Goal: Task Accomplishment & Management: Use online tool/utility

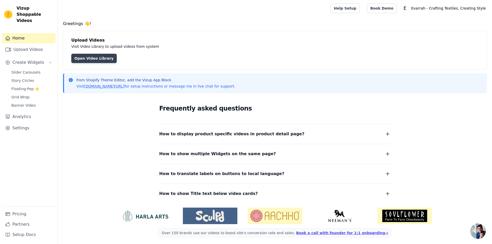
click at [82, 61] on link "Open Video Library" at bounding box center [93, 58] width 45 height 9
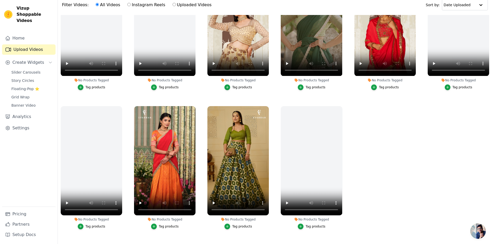
scroll to position [53, 0]
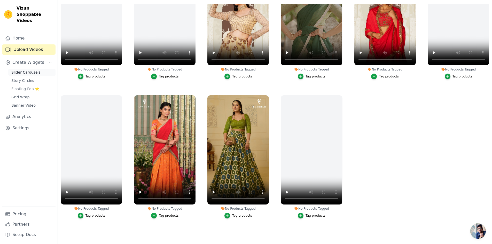
click at [30, 70] on span "Slider Carousels" at bounding box center [25, 72] width 29 height 5
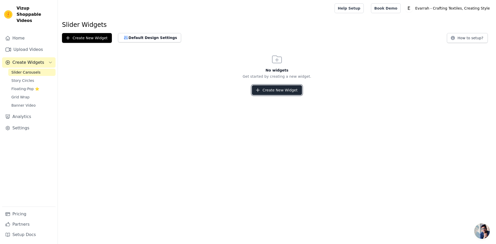
click at [266, 90] on button "Create New Widget" at bounding box center [277, 90] width 50 height 10
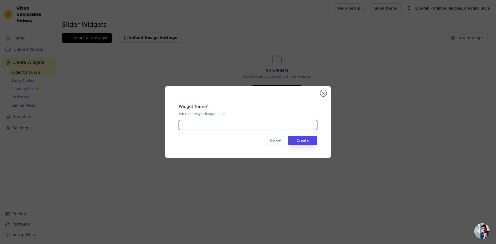
click at [227, 129] on input "text" at bounding box center [248, 125] width 138 height 10
type input "Slider"
click at [309, 141] on button "Create" at bounding box center [302, 140] width 29 height 9
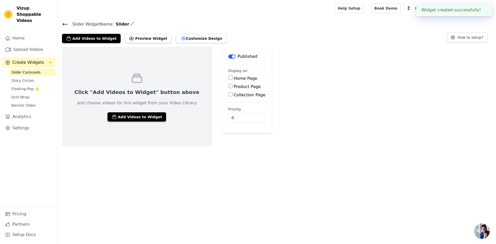
click at [234, 78] on label "Home Page" at bounding box center [245, 78] width 23 height 5
click at [228, 78] on input "Home Page" at bounding box center [230, 78] width 4 height 4
checkbox input "true"
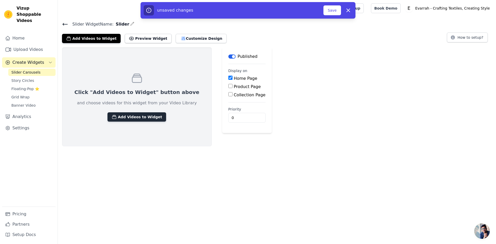
click at [129, 114] on button "Add Videos to Widget" at bounding box center [136, 116] width 59 height 9
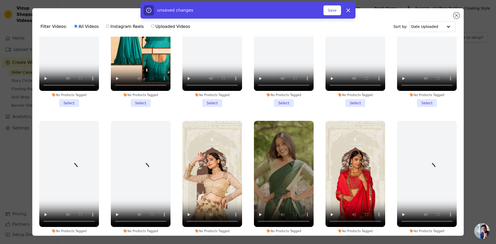
scroll to position [129, 0]
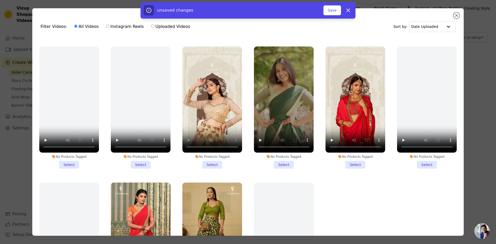
click at [210, 159] on li "No Products Tagged Select" at bounding box center [212, 107] width 60 height 122
click at [0, 0] on input "No Products Tagged Select" at bounding box center [0, 0] width 0 height 0
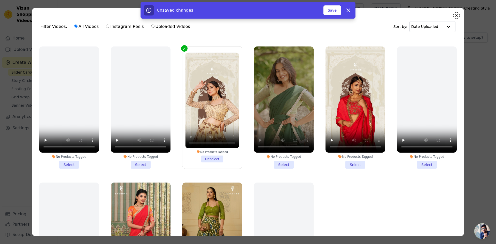
click at [280, 165] on div "No Products Tagged Select" at bounding box center [283, 108] width 65 height 128
click at [280, 160] on li "No Products Tagged Select" at bounding box center [284, 107] width 60 height 122
click at [0, 0] on input "No Products Tagged Select" at bounding box center [0, 0] width 0 height 0
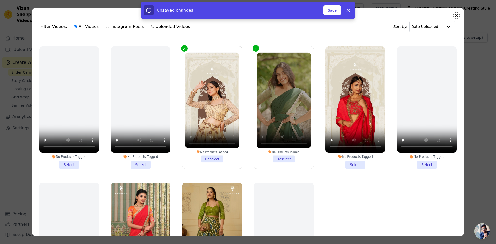
click at [358, 163] on li "No Products Tagged Select" at bounding box center [355, 107] width 60 height 122
click at [0, 0] on input "No Products Tagged Select" at bounding box center [0, 0] width 0 height 0
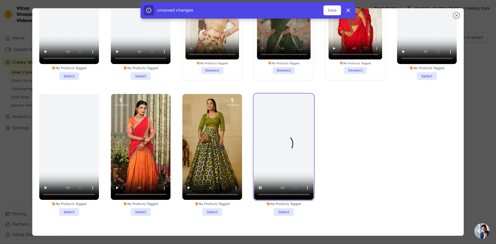
scroll to position [45, 0]
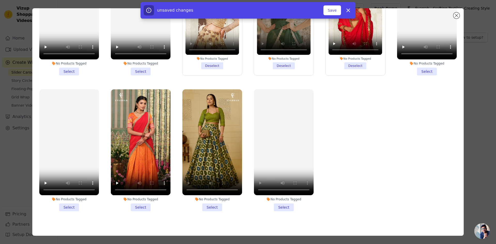
click at [209, 202] on li "No Products Tagged Select" at bounding box center [212, 150] width 60 height 122
click at [0, 0] on input "No Products Tagged Select" at bounding box center [0, 0] width 0 height 0
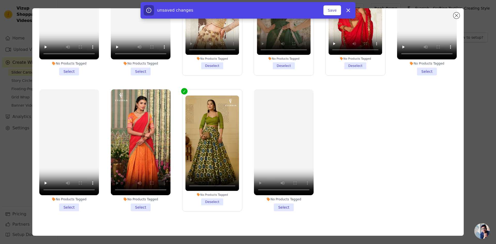
click at [137, 203] on li "No Products Tagged Select" at bounding box center [141, 150] width 60 height 122
click at [0, 0] on input "No Products Tagged Select" at bounding box center [0, 0] width 0 height 0
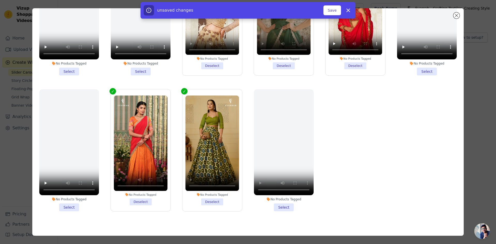
click at [136, 193] on div "No Products Tagged" at bounding box center [141, 195] width 54 height 4
click at [0, 0] on input "No Products Tagged Deselect" at bounding box center [0, 0] width 0 height 0
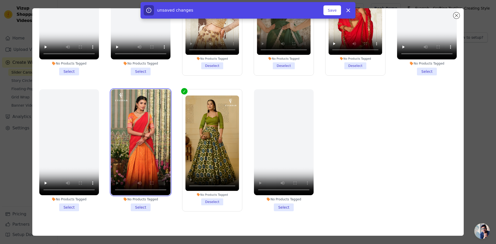
click at [136, 189] on video at bounding box center [141, 142] width 60 height 106
click at [137, 197] on div "No Products Tagged" at bounding box center [141, 199] width 60 height 4
click at [0, 0] on input "No Products Tagged Select" at bounding box center [0, 0] width 0 height 0
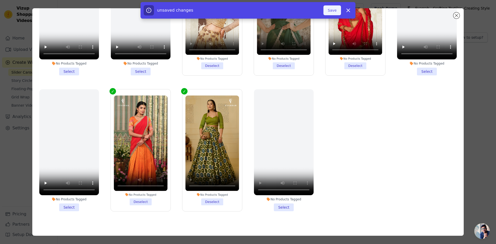
click at [335, 8] on button "Save" at bounding box center [332, 10] width 18 height 10
click at [326, 10] on button "Add To Widget" at bounding box center [323, 10] width 35 height 10
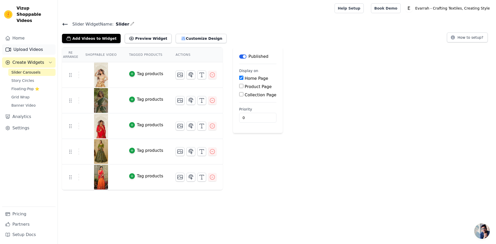
click at [22, 47] on link "Upload Videos" at bounding box center [28, 49] width 53 height 10
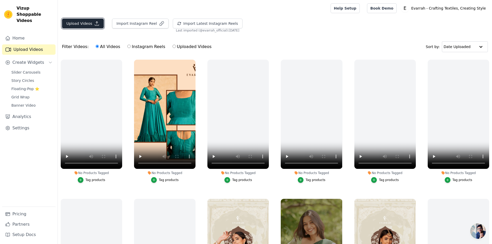
click at [78, 25] on button "Upload Videos" at bounding box center [83, 24] width 42 height 10
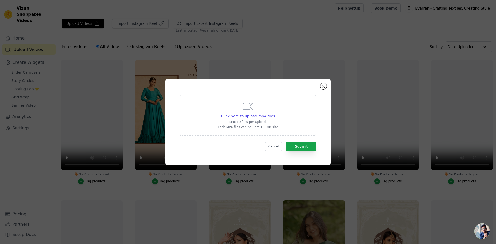
click at [253, 123] on p "Max 10 files per upload." at bounding box center [248, 122] width 60 height 4
click at [274, 114] on input "Click here to upload mp4 files Max 10 files per upload. Each MP4 files can be u…" at bounding box center [274, 113] width 0 height 0
type input "C:\fakepath\Every bride dreams of the perfect moment—walking down the aisle in …"
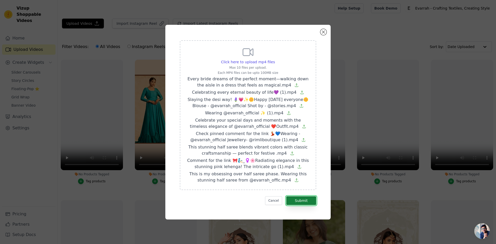
click at [306, 201] on button "Submit" at bounding box center [301, 200] width 30 height 9
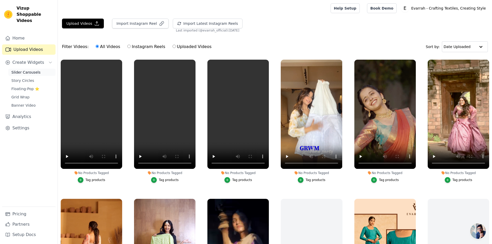
click at [27, 70] on span "Slider Carousels" at bounding box center [25, 72] width 29 height 5
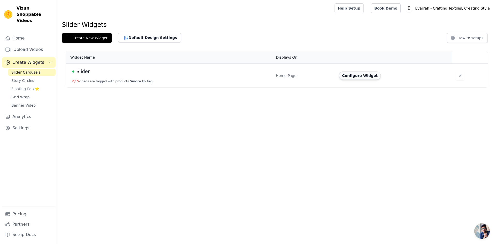
click at [361, 77] on button "Configure Widget" at bounding box center [360, 76] width 42 height 8
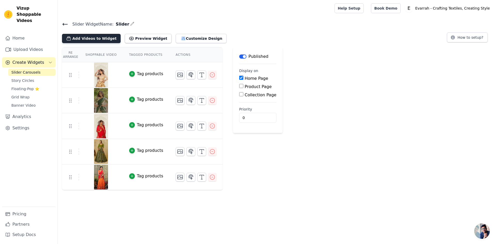
click at [90, 40] on button "Add Videos to Widget" at bounding box center [91, 38] width 59 height 9
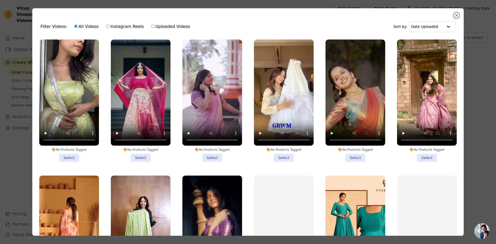
drag, startPoint x: 61, startPoint y: 154, endPoint x: 93, endPoint y: 159, distance: 32.3
click at [62, 154] on li "No Products Tagged Select" at bounding box center [69, 100] width 60 height 122
click at [0, 0] on input "No Products Tagged Select" at bounding box center [0, 0] width 0 height 0
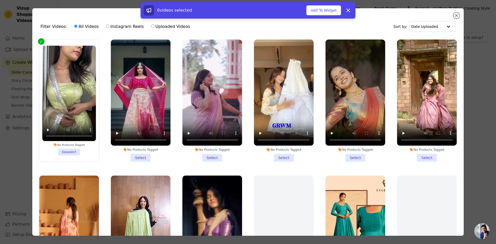
click at [140, 157] on li "No Products Tagged Select" at bounding box center [141, 100] width 60 height 122
click at [0, 0] on input "No Products Tagged Select" at bounding box center [0, 0] width 0 height 0
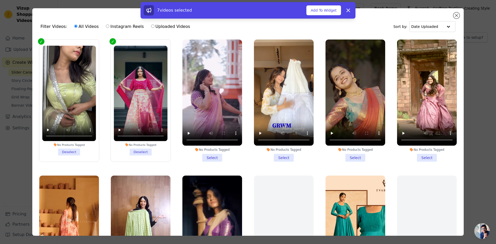
click at [213, 155] on li "No Products Tagged Select" at bounding box center [212, 100] width 60 height 122
click at [0, 0] on input "No Products Tagged Select" at bounding box center [0, 0] width 0 height 0
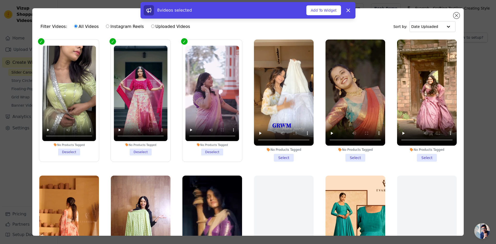
click at [280, 157] on li "No Products Tagged Select" at bounding box center [284, 100] width 60 height 122
click at [0, 0] on input "No Products Tagged Select" at bounding box center [0, 0] width 0 height 0
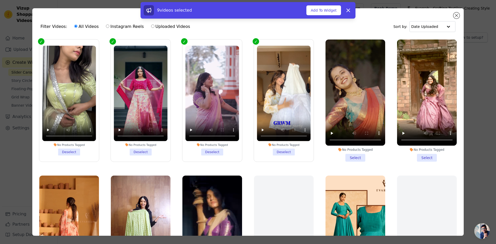
drag, startPoint x: 350, startPoint y: 155, endPoint x: 396, endPoint y: 152, distance: 46.3
click at [350, 155] on li "No Products Tagged Select" at bounding box center [355, 100] width 60 height 122
click at [0, 0] on input "No Products Tagged Select" at bounding box center [0, 0] width 0 height 0
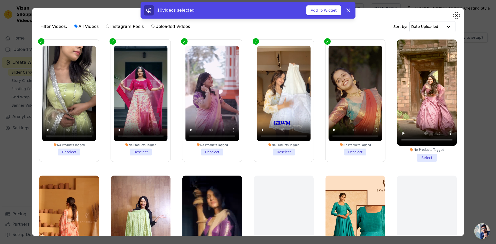
click at [423, 153] on li "No Products Tagged Select" at bounding box center [427, 100] width 60 height 122
click at [0, 0] on input "No Products Tagged Select" at bounding box center [0, 0] width 0 height 0
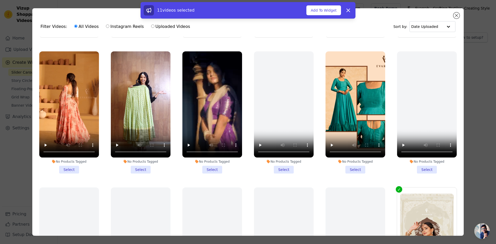
scroll to position [129, 0]
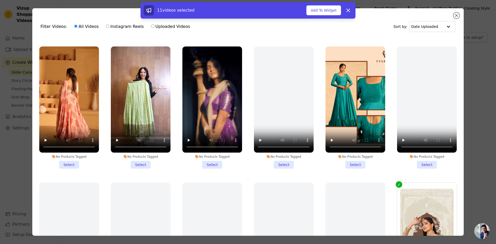
click at [65, 161] on li "No Products Tagged Select" at bounding box center [69, 107] width 60 height 122
click at [0, 0] on input "No Products Tagged Select" at bounding box center [0, 0] width 0 height 0
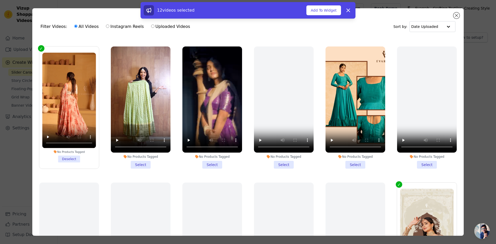
click at [140, 163] on li "No Products Tagged Select" at bounding box center [141, 107] width 60 height 122
click at [0, 0] on input "No Products Tagged Select" at bounding box center [0, 0] width 0 height 0
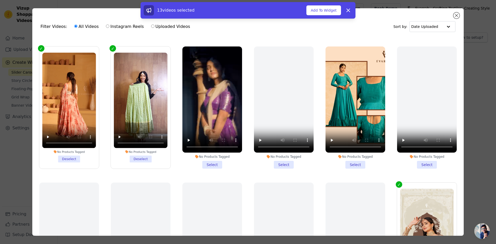
click at [209, 162] on li "No Products Tagged Select" at bounding box center [212, 107] width 60 height 122
click at [0, 0] on input "No Products Tagged Select" at bounding box center [0, 0] width 0 height 0
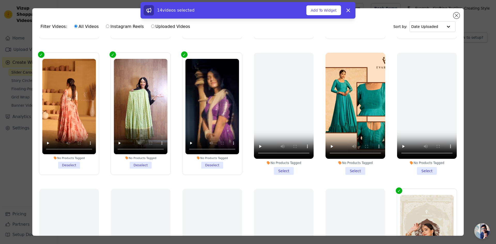
scroll to position [103, 0]
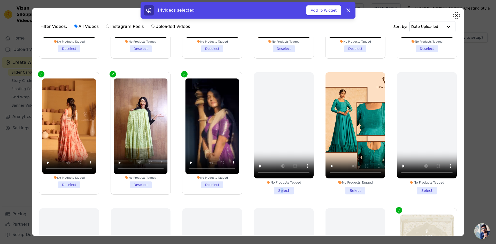
click at [278, 187] on li "No Products Tagged Select" at bounding box center [284, 133] width 60 height 122
click at [280, 186] on li "No Products Tagged Select" at bounding box center [284, 133] width 60 height 122
click at [0, 0] on input "No Products Tagged Select" at bounding box center [0, 0] width 0 height 0
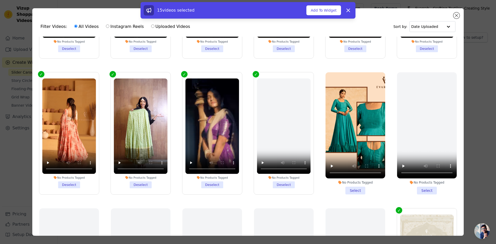
click at [281, 182] on li "No Products Tagged Deselect" at bounding box center [284, 133] width 54 height 110
click at [0, 0] on input "No Products Tagged Deselect" at bounding box center [0, 0] width 0 height 0
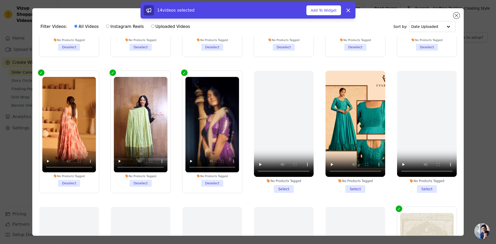
scroll to position [129, 0]
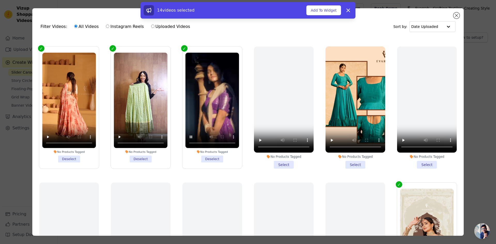
click at [171, 168] on ul "No Products Tagged Deselect No Products Tagged Deselect No Products Tagged Dese…" at bounding box center [247, 150] width 423 height 227
click at [207, 122] on video at bounding box center [212, 100] width 54 height 96
click at [132, 123] on video at bounding box center [141, 100] width 54 height 96
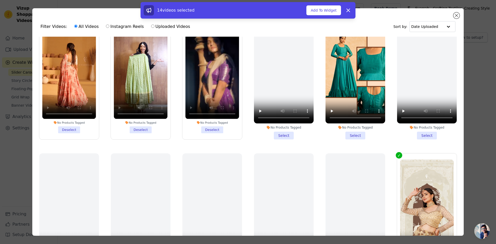
scroll to position [181, 0]
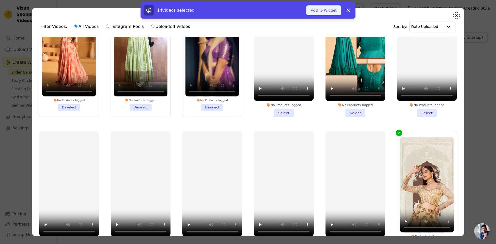
click at [323, 11] on button "Add To Widget" at bounding box center [323, 10] width 35 height 10
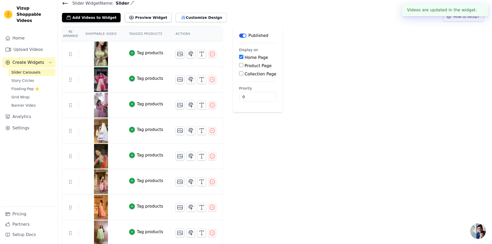
scroll to position [0, 0]
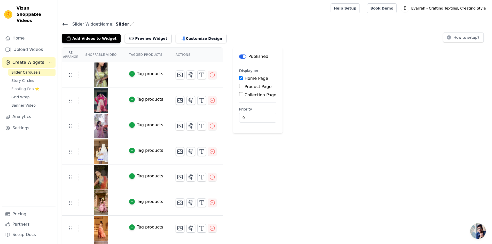
click at [98, 77] on img at bounding box center [101, 74] width 14 height 25
click at [141, 74] on div "Tag products" at bounding box center [150, 74] width 26 height 6
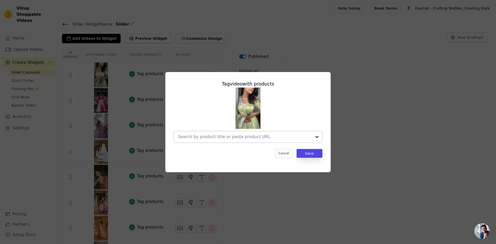
click at [264, 138] on input "text" at bounding box center [245, 137] width 134 height 6
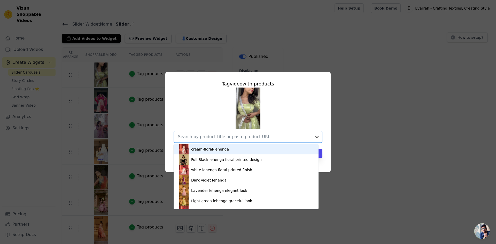
click at [264, 138] on input "text" at bounding box center [245, 137] width 134 height 6
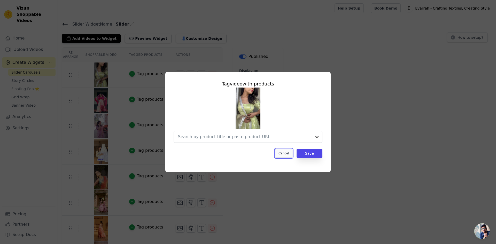
click at [283, 154] on button "Cancel" at bounding box center [283, 153] width 17 height 9
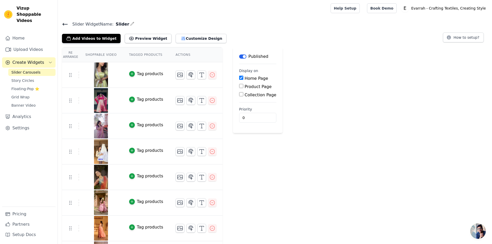
click at [101, 76] on img at bounding box center [101, 74] width 14 height 25
click at [102, 67] on img at bounding box center [101, 74] width 14 height 25
click at [137, 74] on div "Tag products" at bounding box center [150, 74] width 26 height 6
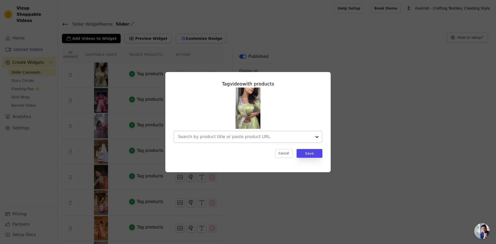
click at [252, 139] on input "text" at bounding box center [245, 137] width 134 height 6
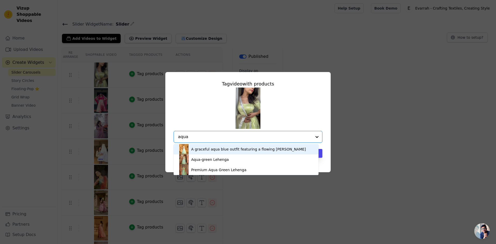
type input "aqua"
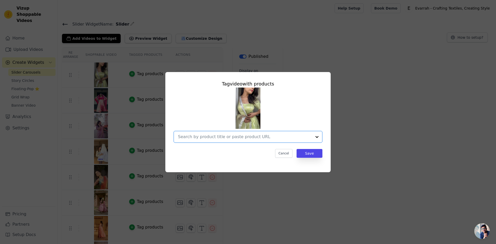
click at [244, 136] on input "text" at bounding box center [245, 137] width 134 height 6
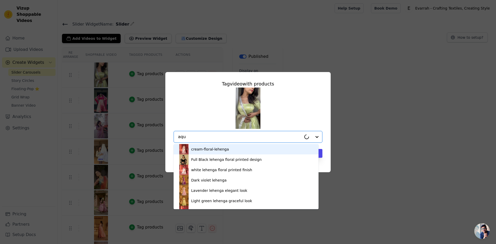
type input "aqua"
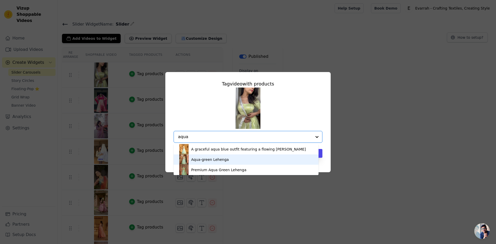
click at [229, 158] on div "Aqua-green Lehenga" at bounding box center [246, 159] width 134 height 10
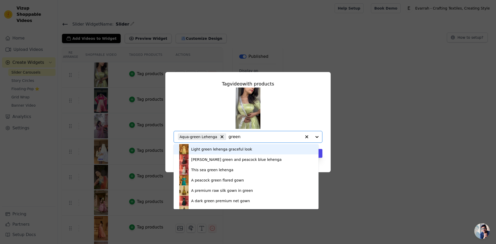
type input "green"
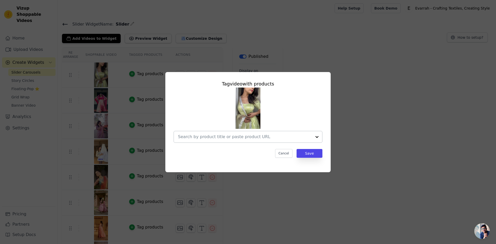
click at [217, 138] on input "text" at bounding box center [245, 137] width 134 height 6
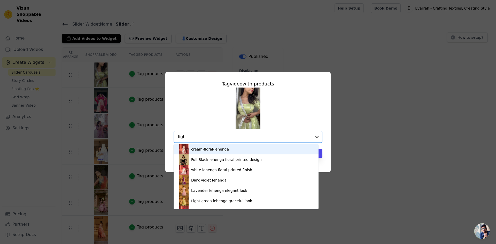
type input "light"
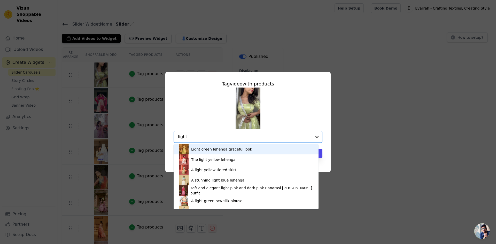
click at [217, 148] on div "Light green lehenga graceful look" at bounding box center [221, 149] width 61 height 5
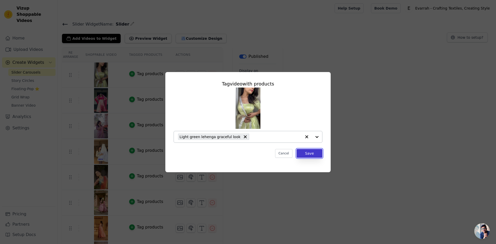
click at [310, 153] on button "Save" at bounding box center [309, 153] width 26 height 9
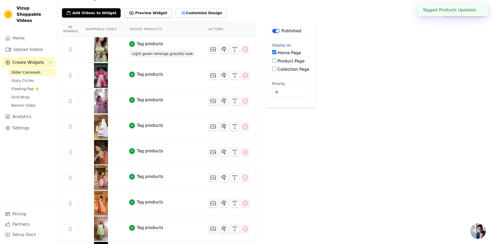
scroll to position [26, 0]
click at [98, 76] on img at bounding box center [101, 75] width 14 height 25
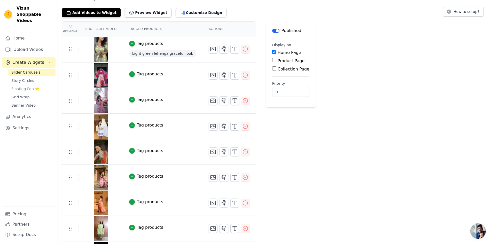
click at [99, 77] on img at bounding box center [101, 75] width 14 height 25
click at [242, 75] on icon "button" at bounding box center [245, 75] width 6 height 6
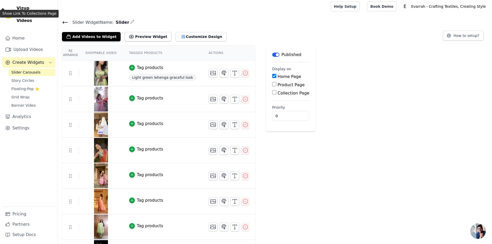
scroll to position [0, 0]
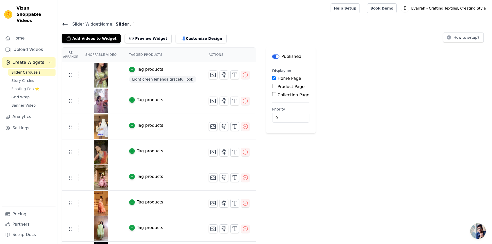
click at [64, 24] on icon at bounding box center [65, 24] width 5 height 2
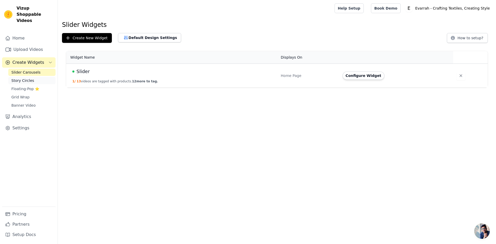
click at [39, 77] on link "Story Circles" at bounding box center [31, 80] width 47 height 7
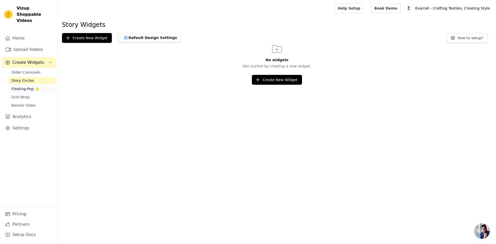
click at [37, 86] on span "Floating-Pop ⭐" at bounding box center [25, 88] width 28 height 5
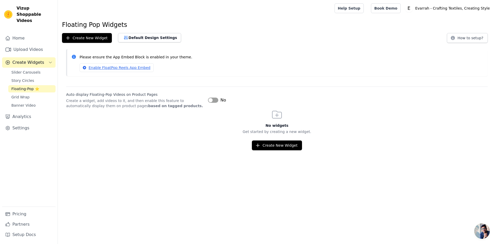
click at [33, 59] on button "Create Widgets" at bounding box center [28, 62] width 53 height 10
click at [33, 59] on span "Create Widgets" at bounding box center [28, 62] width 32 height 6
click at [30, 44] on link "Upload Videos" at bounding box center [28, 49] width 53 height 10
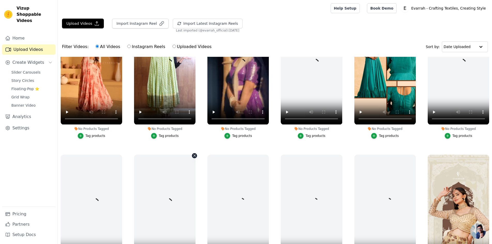
scroll to position [80, 0]
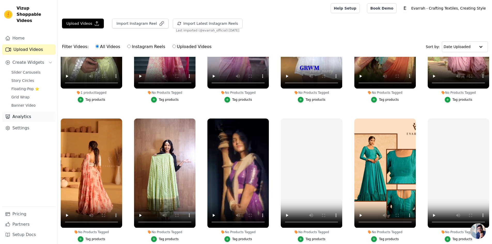
drag, startPoint x: 48, startPoint y: 109, endPoint x: 45, endPoint y: 110, distance: 3.0
click at [48, 112] on link "Analytics" at bounding box center [28, 117] width 53 height 10
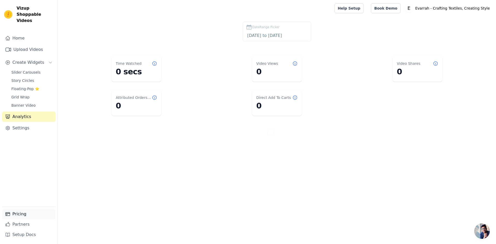
click at [21, 215] on link "Pricing" at bounding box center [28, 214] width 53 height 10
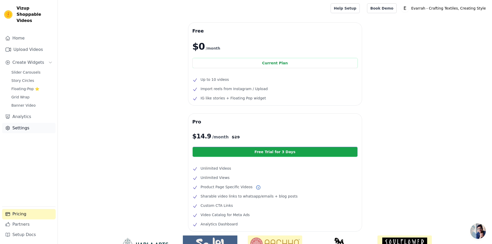
click at [37, 126] on link "Settings" at bounding box center [28, 128] width 53 height 10
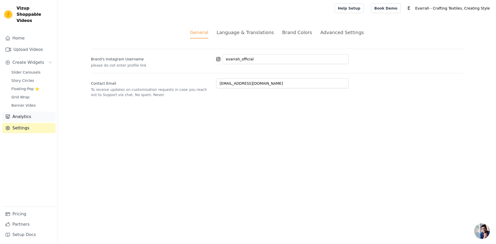
click at [29, 112] on link "Analytics" at bounding box center [28, 117] width 53 height 10
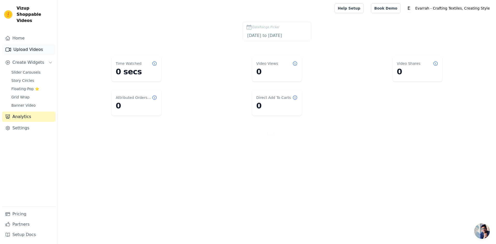
click at [27, 44] on link "Upload Videos" at bounding box center [28, 49] width 53 height 10
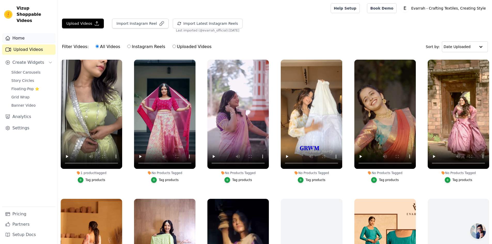
click at [27, 34] on link "Home" at bounding box center [28, 38] width 53 height 10
